Goal: Check status: Check status

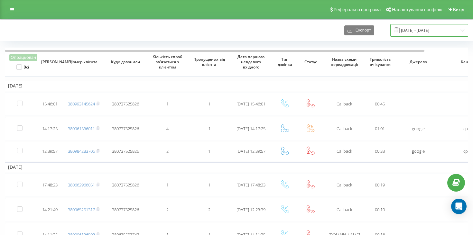
click at [428, 32] on input "24.09.2024 - 24.10.2024" at bounding box center [429, 30] width 78 height 13
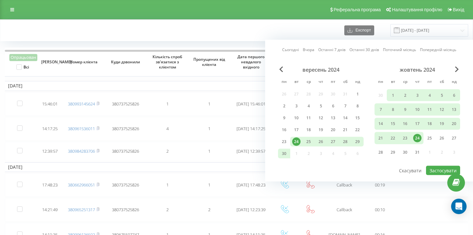
click at [416, 141] on div "24" at bounding box center [417, 138] width 8 height 8
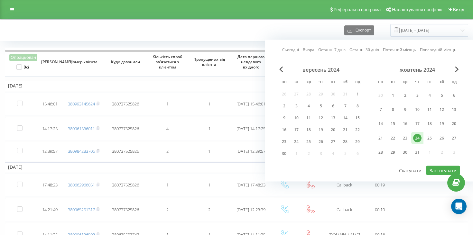
click at [416, 141] on div "24" at bounding box center [417, 138] width 8 height 8
click at [443, 173] on button "Застосувати" at bounding box center [443, 170] width 34 height 9
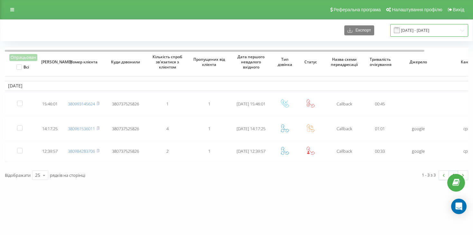
click at [429, 30] on input "24.10.2024 - 24.10.2024" at bounding box center [429, 30] width 78 height 13
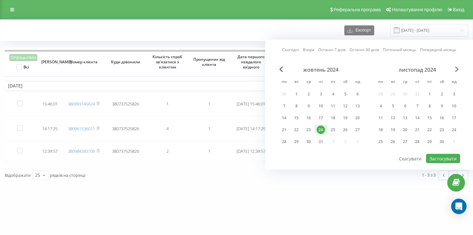
click at [457, 69] on span "Next Month" at bounding box center [457, 70] width 4 height 6
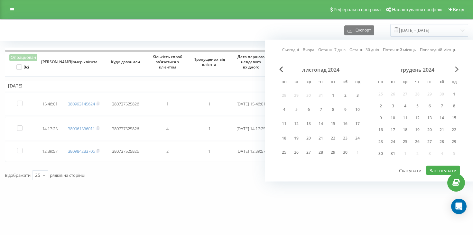
click at [457, 69] on span "Next Month" at bounding box center [457, 70] width 4 height 6
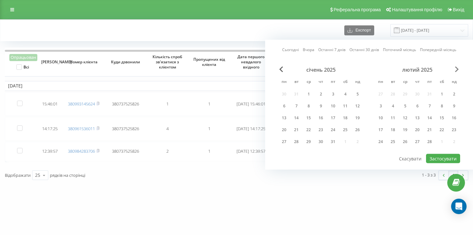
click at [457, 69] on span "Next Month" at bounding box center [457, 70] width 4 height 6
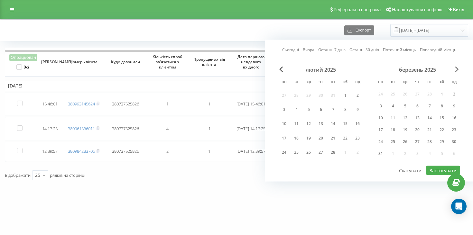
click at [457, 69] on span "Next Month" at bounding box center [457, 70] width 4 height 6
click at [457, 70] on span "Next Month" at bounding box center [457, 70] width 4 height 6
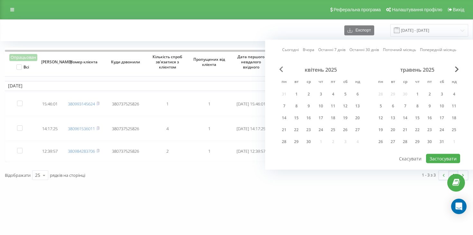
click at [279, 70] on div "квітень 2025 пн вт ср чт пт сб нд 31 1 2 3 4 5 6 7 8 9 10 11 12 13 14 15 16 17 …" at bounding box center [369, 110] width 182 height 87
click at [458, 67] on span "Next Month" at bounding box center [457, 70] width 4 height 6
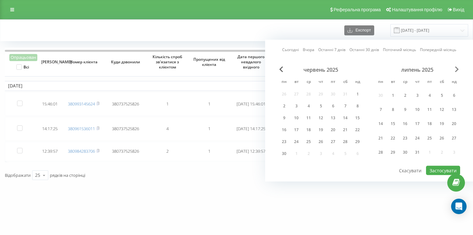
click at [458, 67] on span "Next Month" at bounding box center [457, 70] width 4 height 6
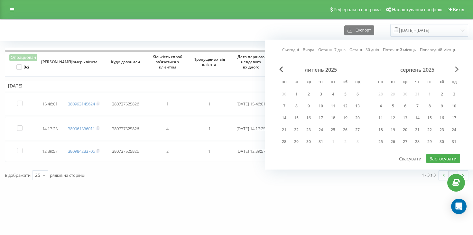
click at [458, 67] on span "Next Month" at bounding box center [457, 70] width 4 height 6
click at [460, 69] on div "Сьогодні Вчора Останні 7 днів Останні 30 днів Поточний місяць Попередній місяць…" at bounding box center [369, 105] width 208 height 130
click at [457, 68] on span "Next Month" at bounding box center [457, 70] width 4 height 6
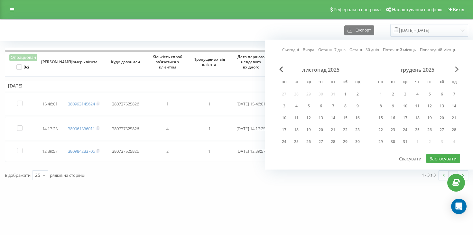
click at [457, 68] on span "Next Month" at bounding box center [457, 70] width 4 height 6
click at [281, 70] on span "Previous Month" at bounding box center [281, 70] width 4 height 6
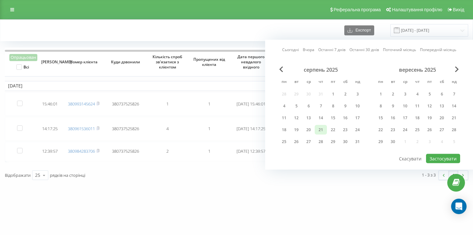
click at [318, 129] on div "21" at bounding box center [321, 130] width 8 height 8
click at [436, 157] on button "Застосувати" at bounding box center [443, 158] width 34 height 9
type input "[DATE] - [DATE]"
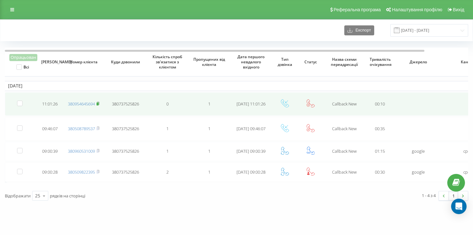
click at [98, 104] on rect at bounding box center [98, 104] width 2 height 3
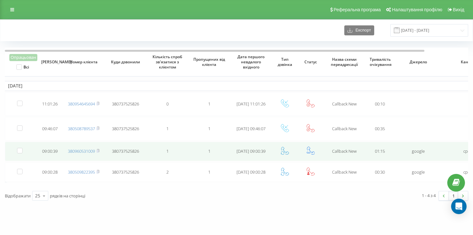
click at [309, 154] on icon at bounding box center [311, 151] width 8 height 8
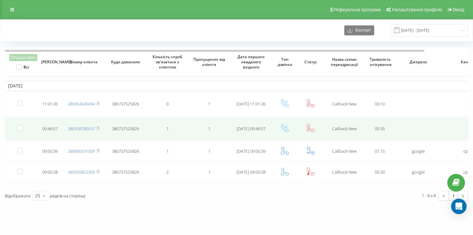
click at [315, 137] on td at bounding box center [311, 128] width 26 height 23
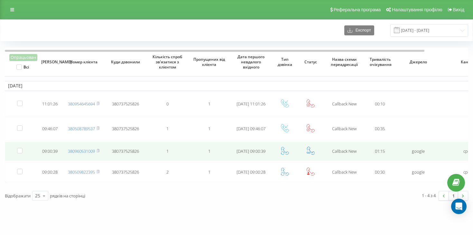
click at [312, 151] on icon at bounding box center [311, 151] width 8 height 8
click at [287, 152] on icon at bounding box center [285, 151] width 8 height 8
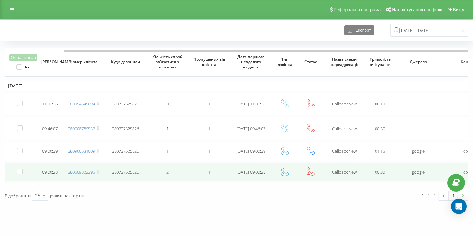
scroll to position [0, 48]
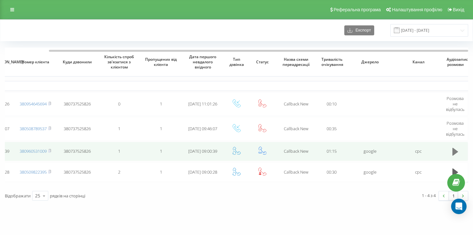
click at [455, 152] on icon at bounding box center [455, 152] width 6 height 8
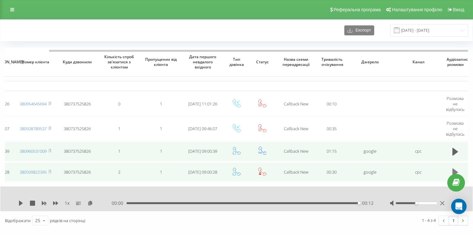
click at [455, 170] on icon at bounding box center [455, 172] width 6 height 9
click at [453, 171] on icon at bounding box center [455, 173] width 6 height 8
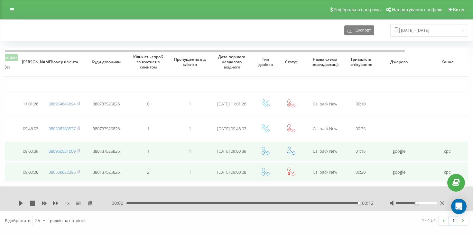
scroll to position [0, 0]
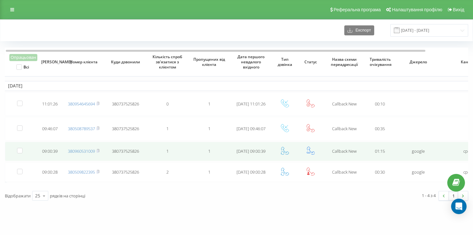
scroll to position [0, 48]
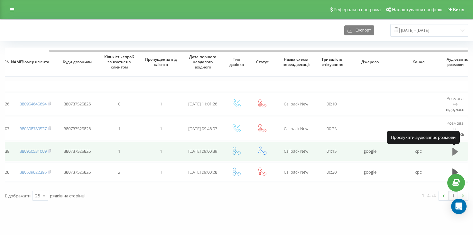
click at [455, 152] on icon at bounding box center [455, 152] width 6 height 8
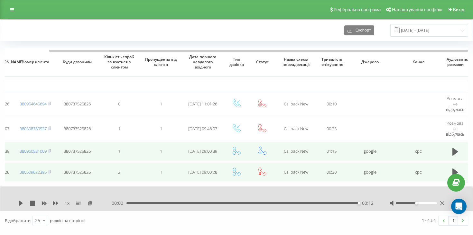
scroll to position [0, 0]
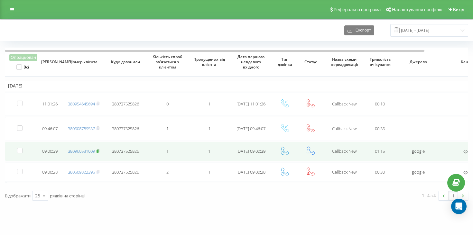
click at [98, 153] on rect at bounding box center [98, 151] width 2 height 3
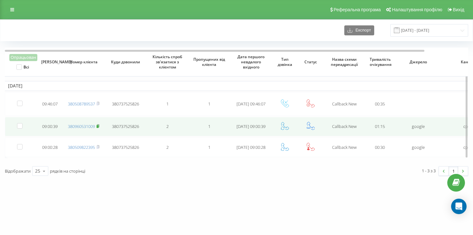
click at [99, 127] on icon at bounding box center [98, 126] width 2 height 3
